Goal: Find contact information: Find contact information

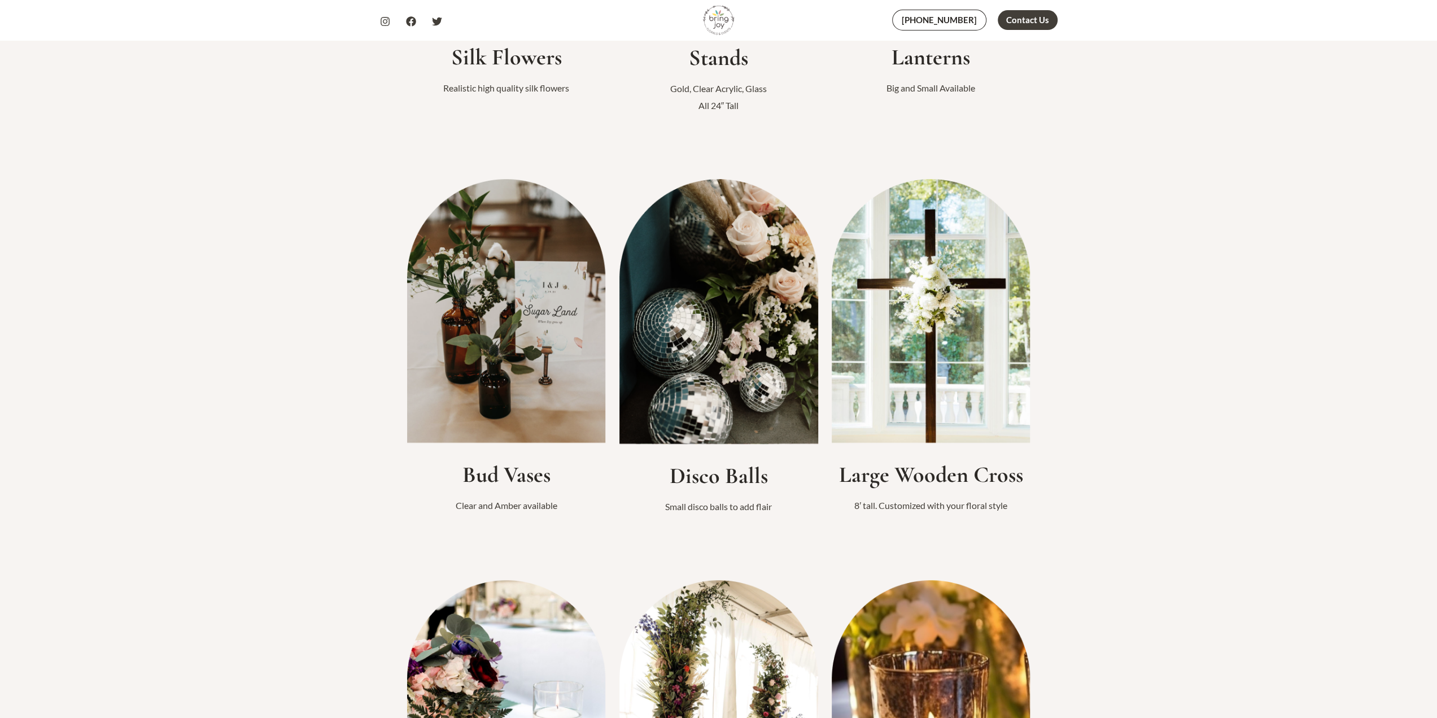
scroll to position [678, 0]
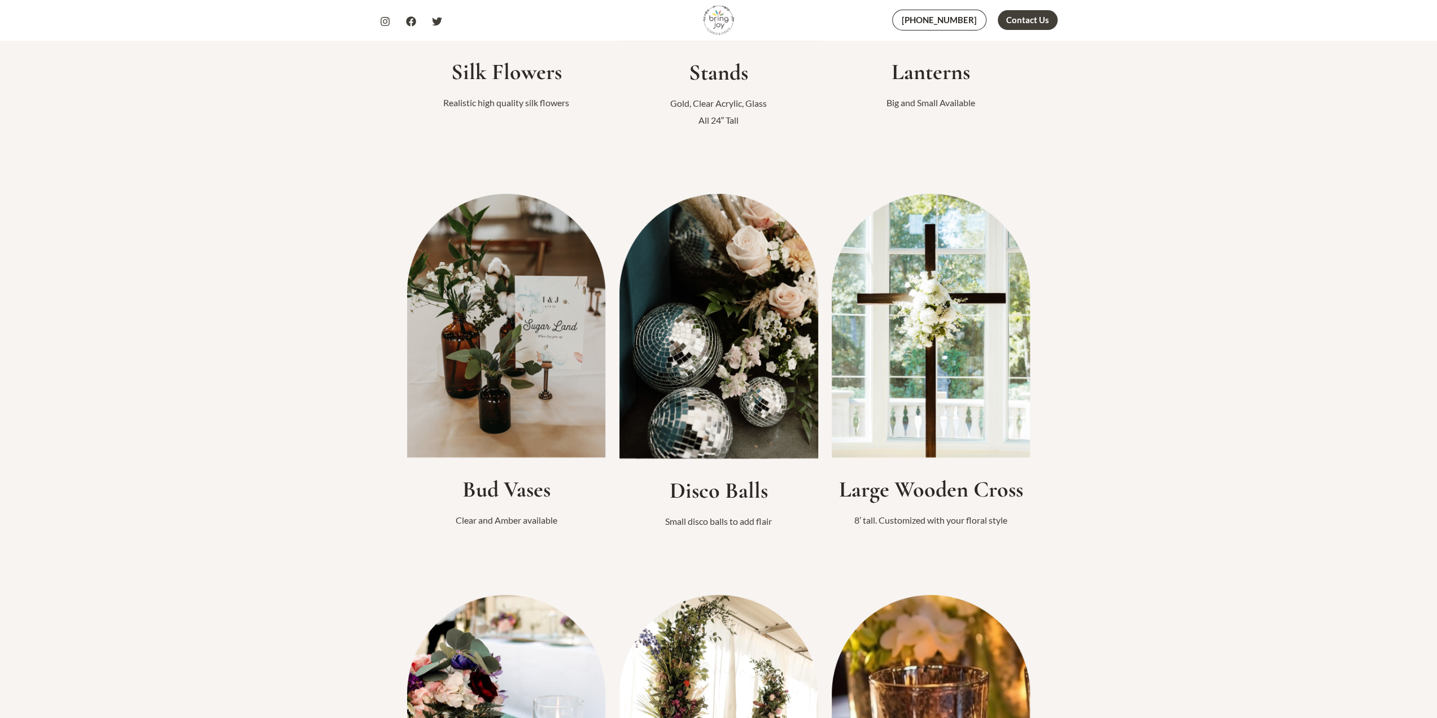
click at [687, 284] on img at bounding box center [718, 326] width 199 height 264
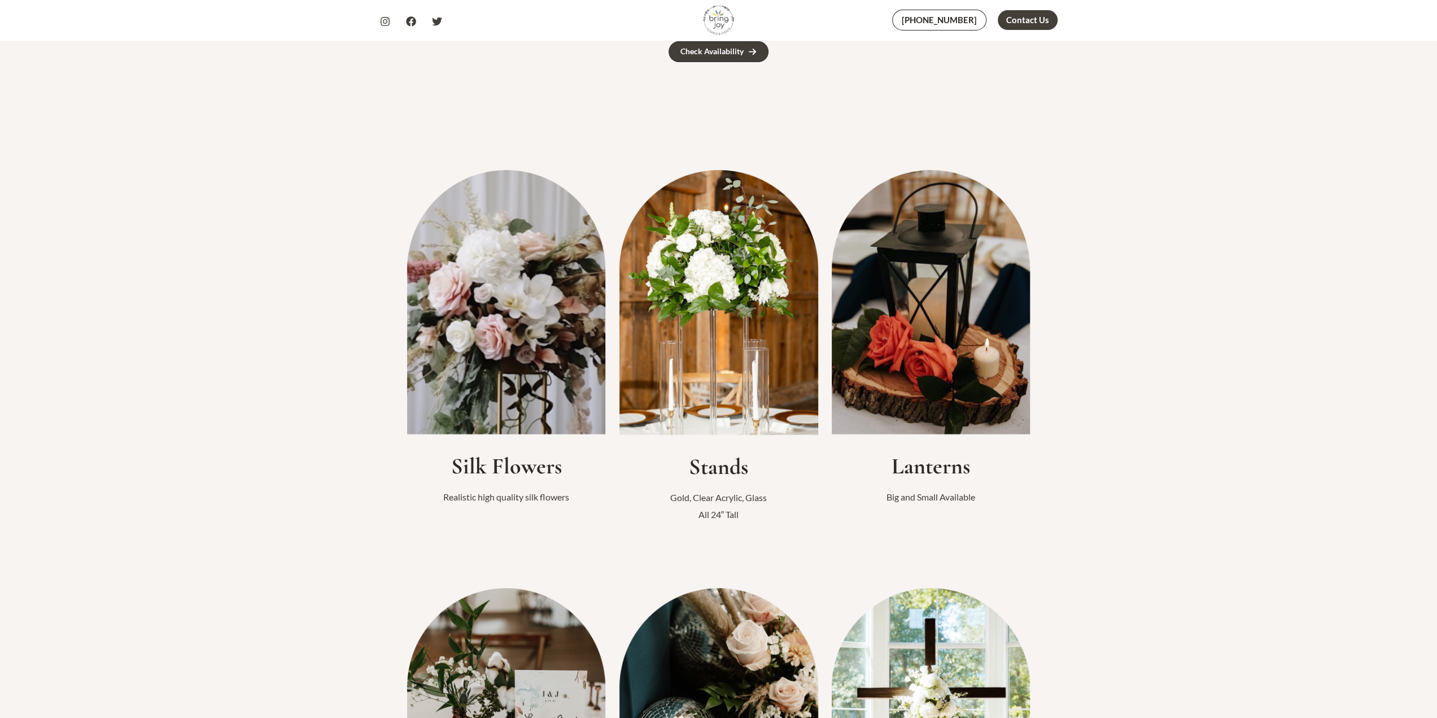
scroll to position [282, 0]
click at [522, 343] on img at bounding box center [506, 303] width 199 height 264
click at [494, 467] on h2 "Silk Flowers" at bounding box center [506, 466] width 199 height 27
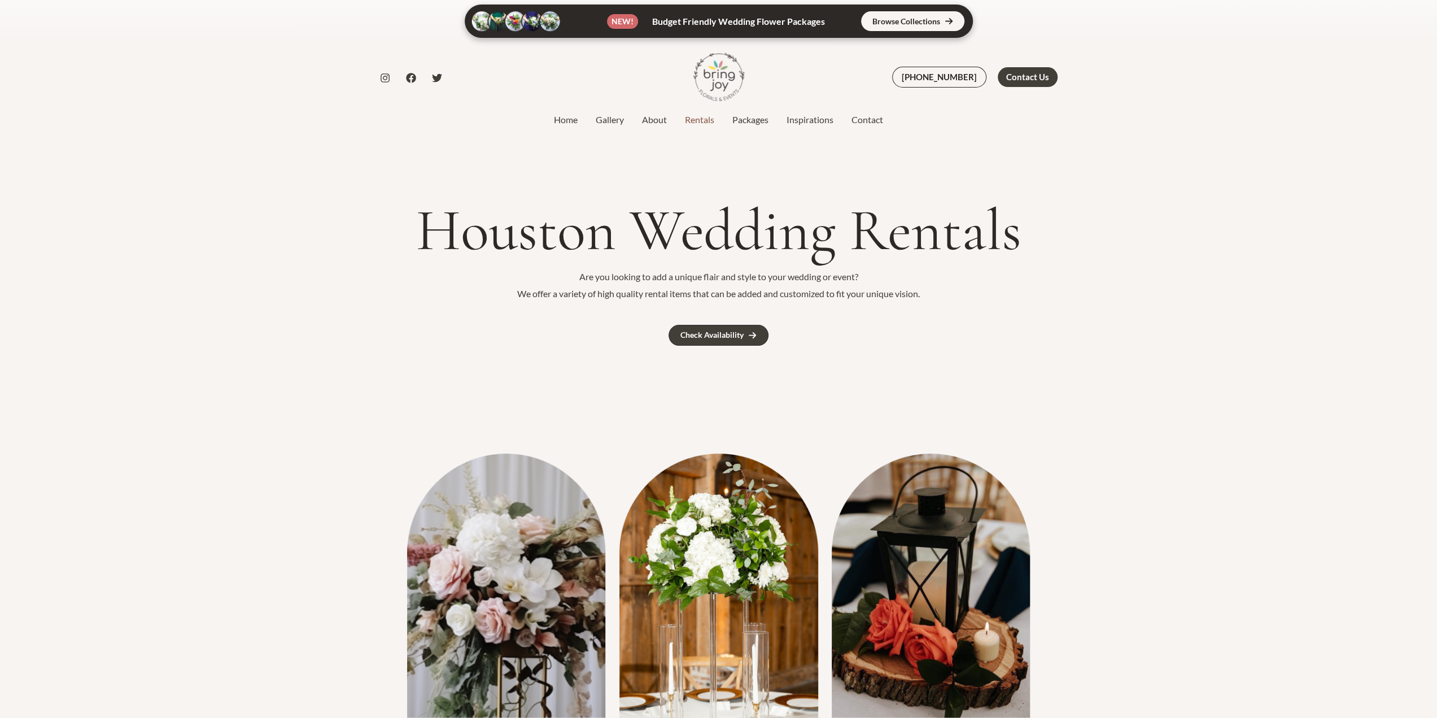
scroll to position [0, 0]
click at [711, 339] on div "Check Availability" at bounding box center [711, 335] width 63 height 8
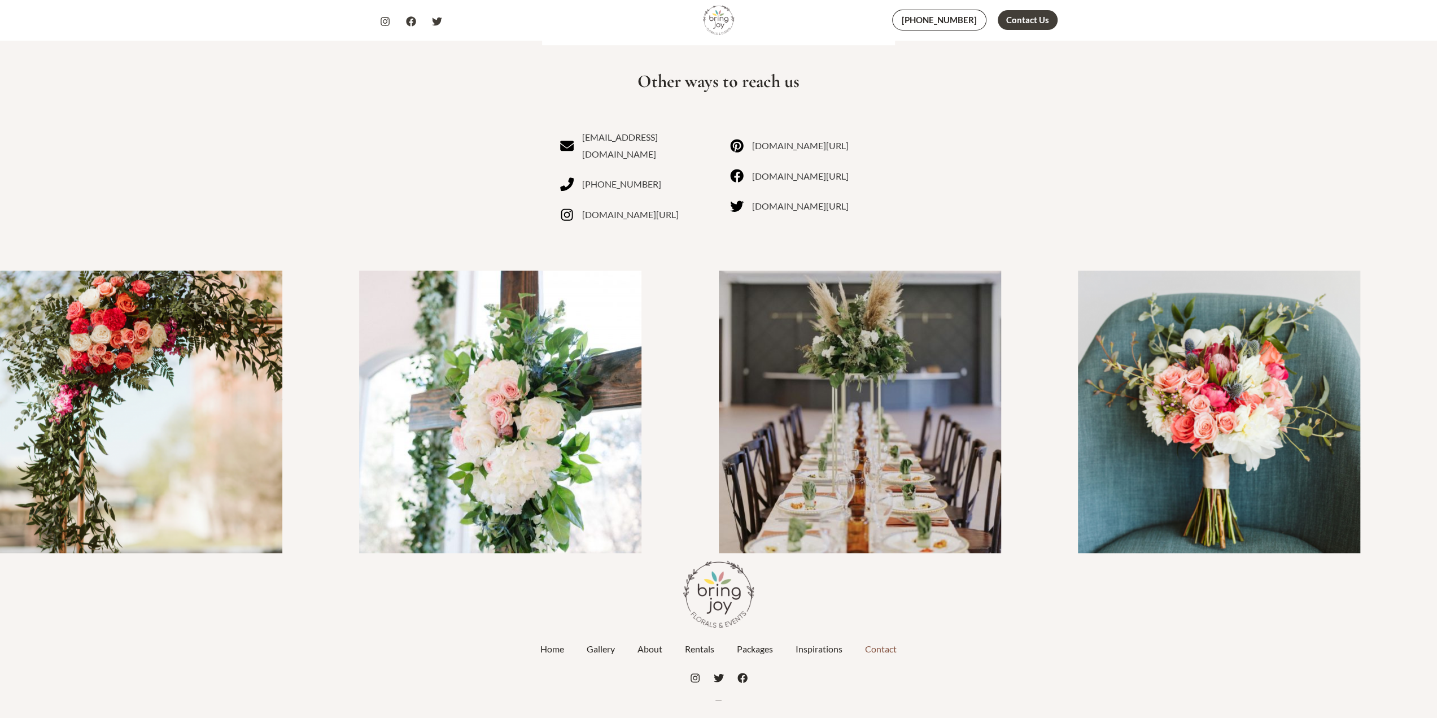
scroll to position [665, 0]
